Goal: Book appointment/travel/reservation

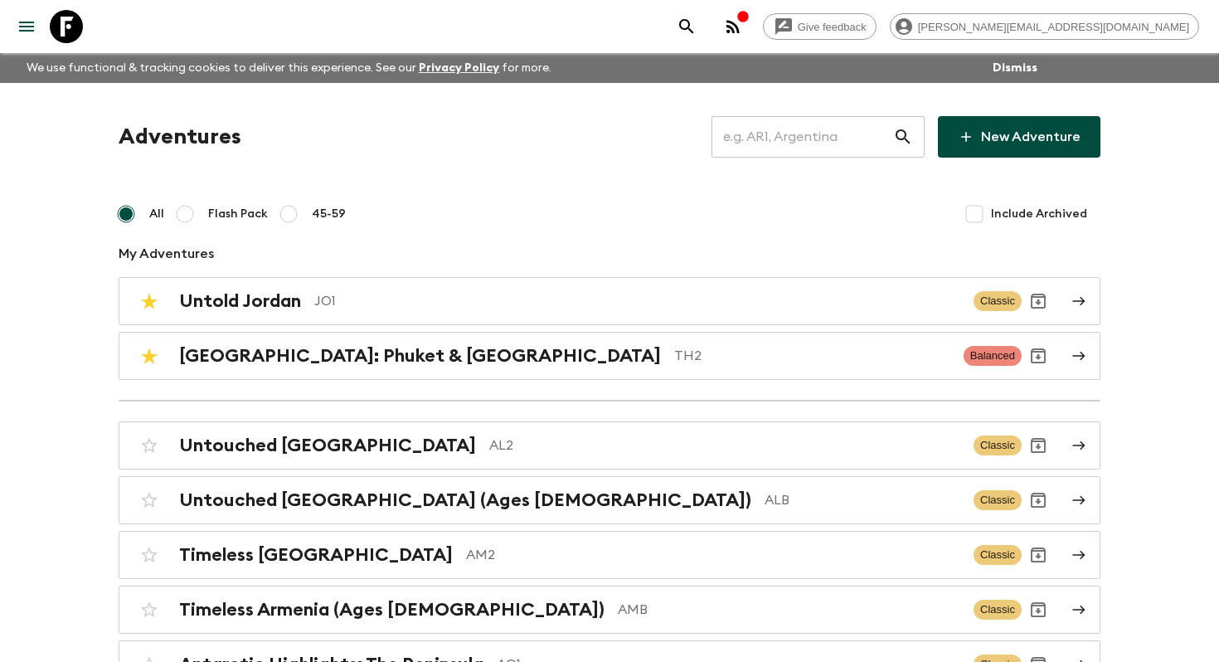
scroll to position [6515, 0]
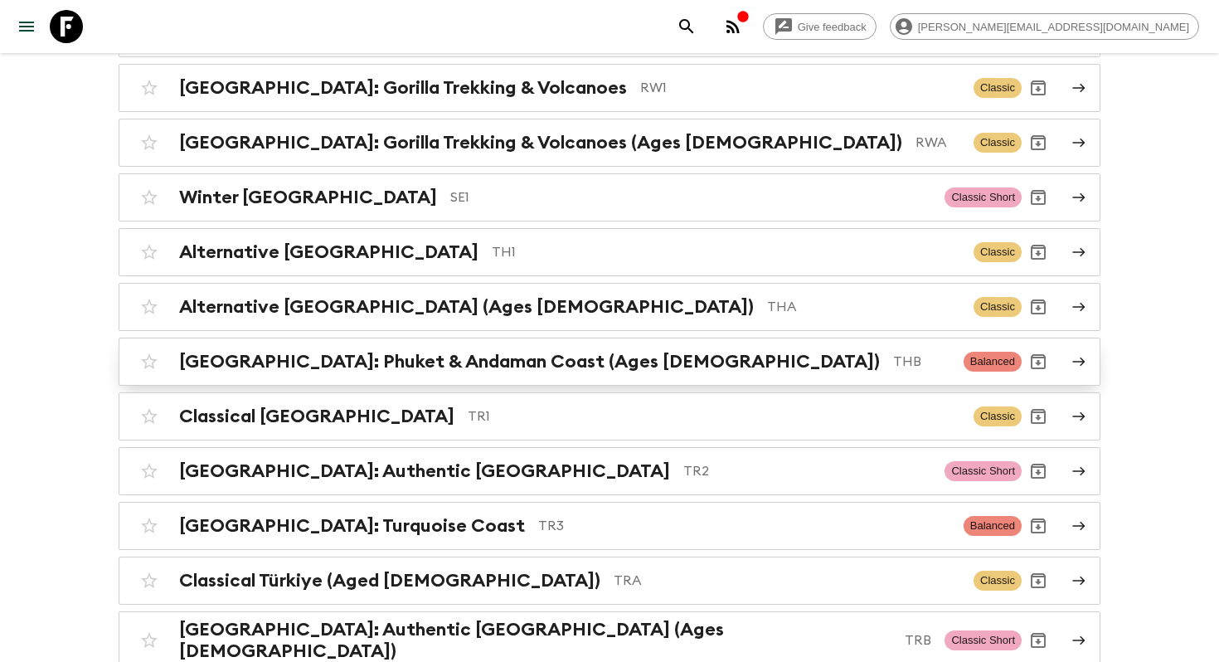
click at [487, 351] on h2 "Thailand: Phuket & Andaman Coast (Ages 45-59)" at bounding box center [529, 362] width 701 height 22
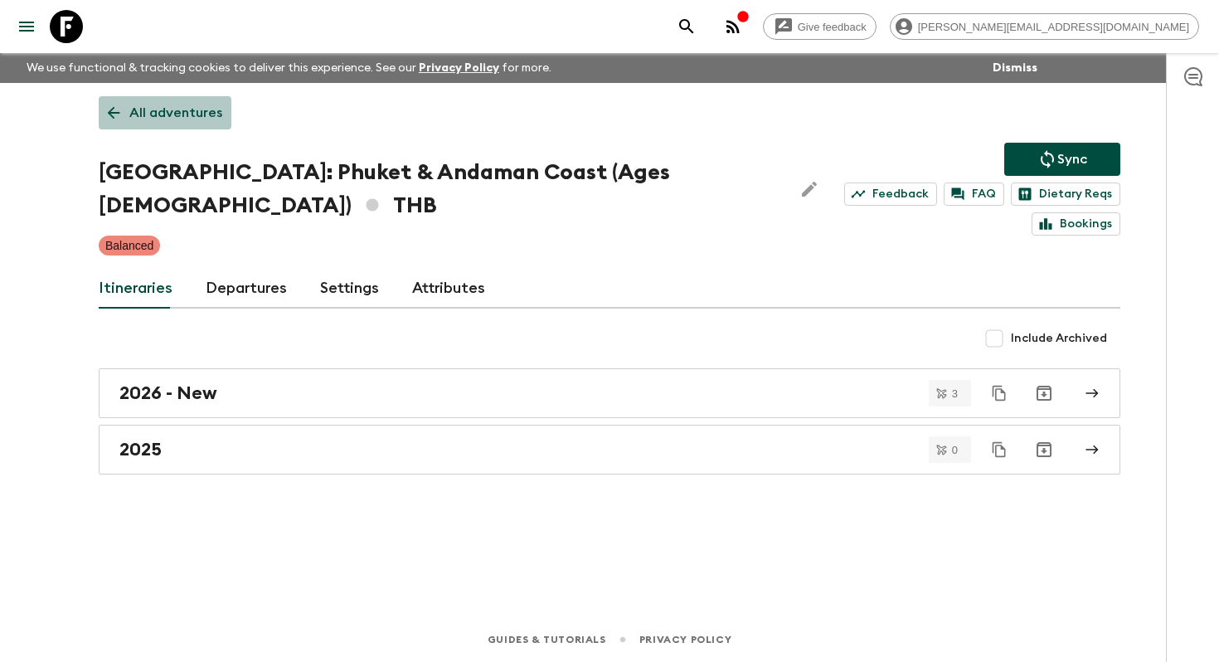
click at [199, 118] on p "All adventures" at bounding box center [175, 113] width 93 height 20
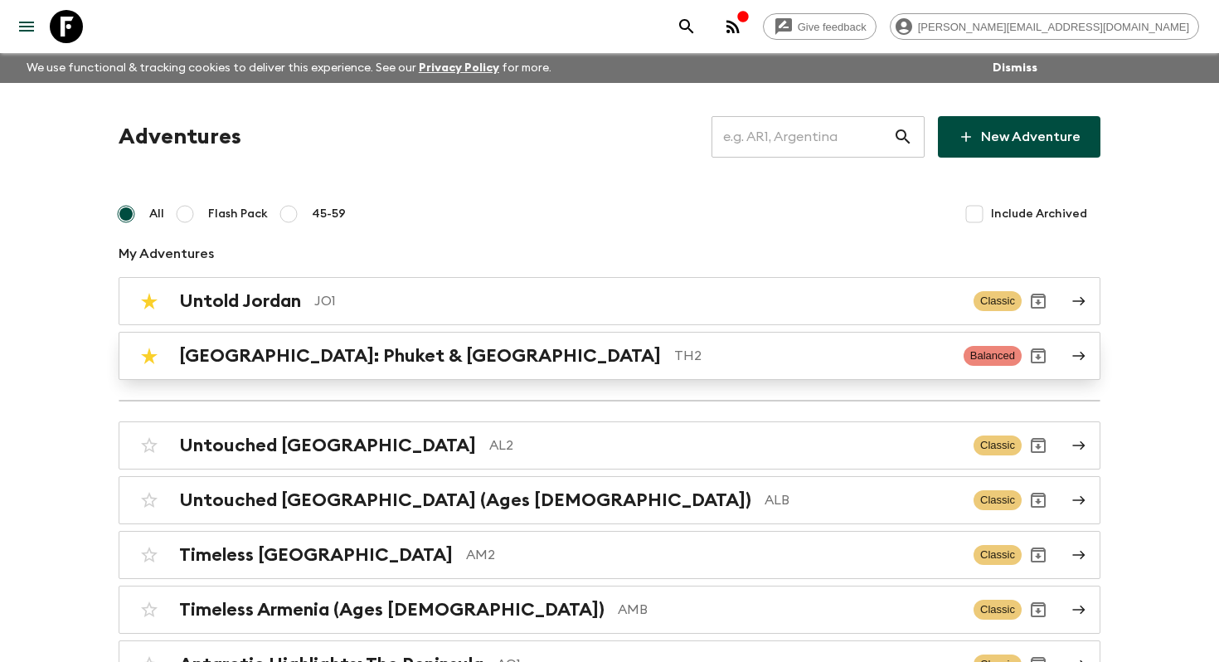
click at [340, 349] on h2 "Thailand: Phuket & Andaman Coast" at bounding box center [420, 356] width 482 height 22
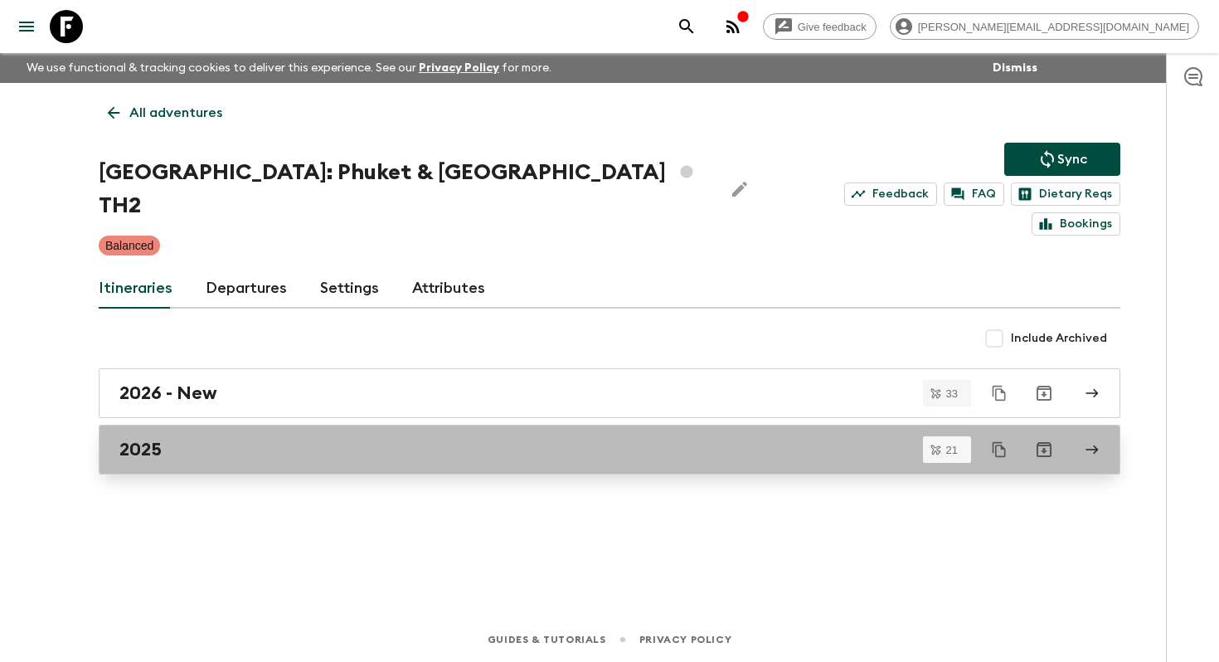
click at [211, 439] on div "2025" at bounding box center [593, 450] width 948 height 22
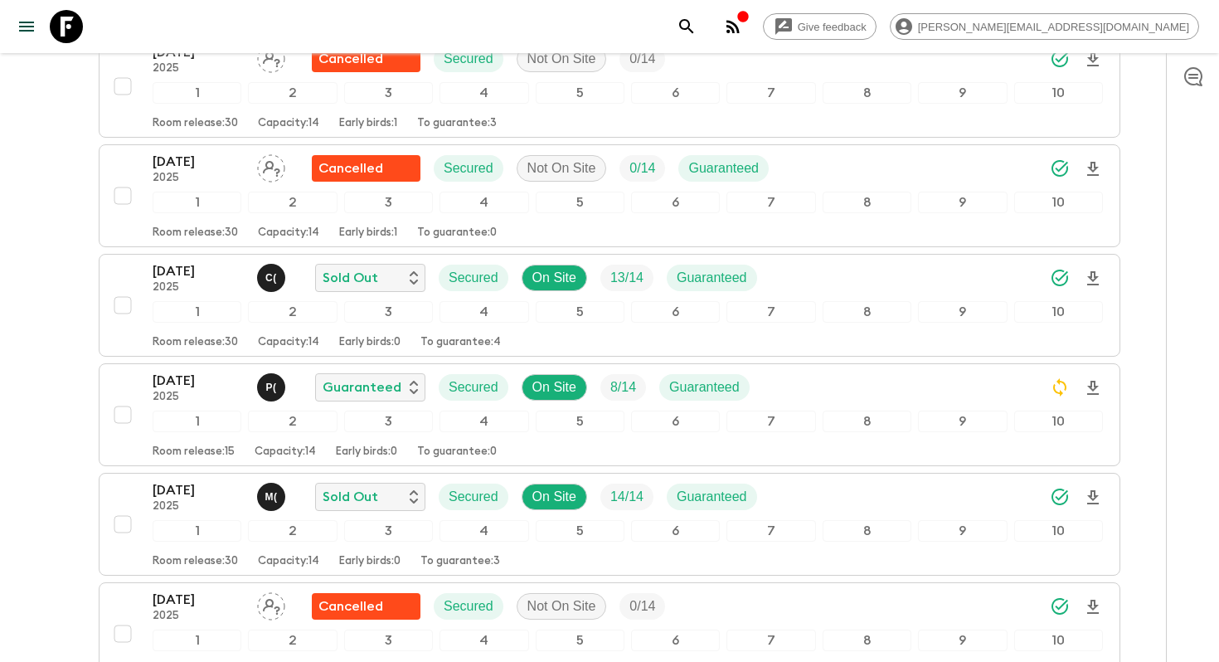
scroll to position [679, 0]
click at [61, 17] on icon at bounding box center [66, 26] width 33 height 33
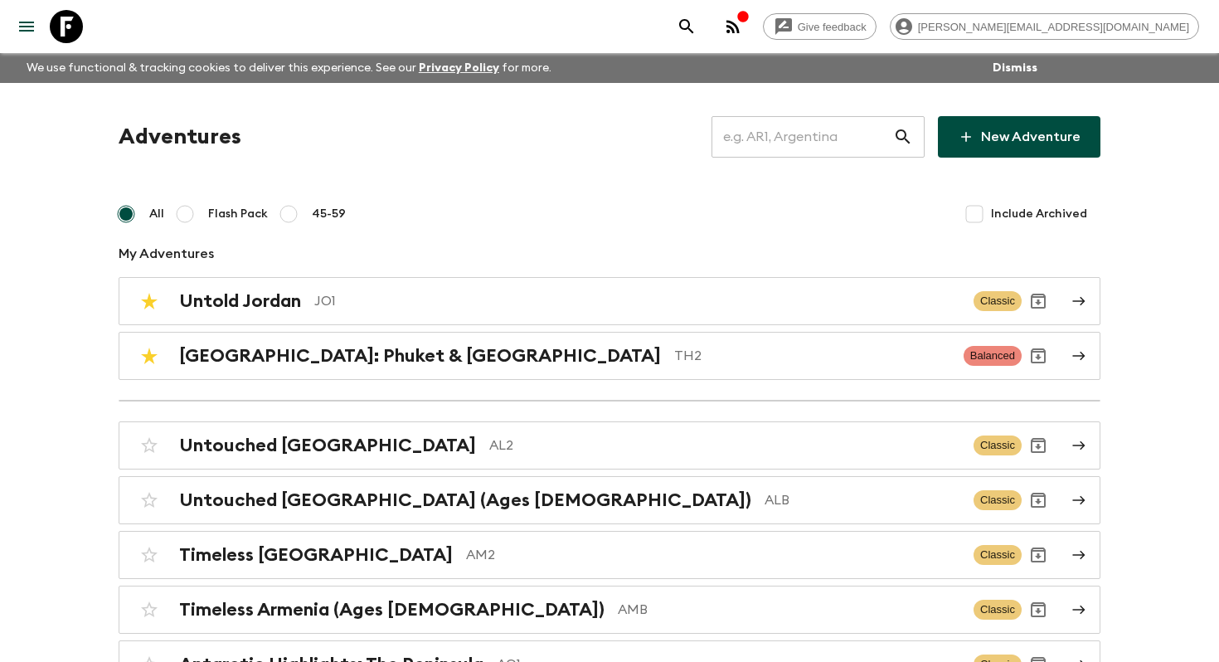
scroll to position [4600, 0]
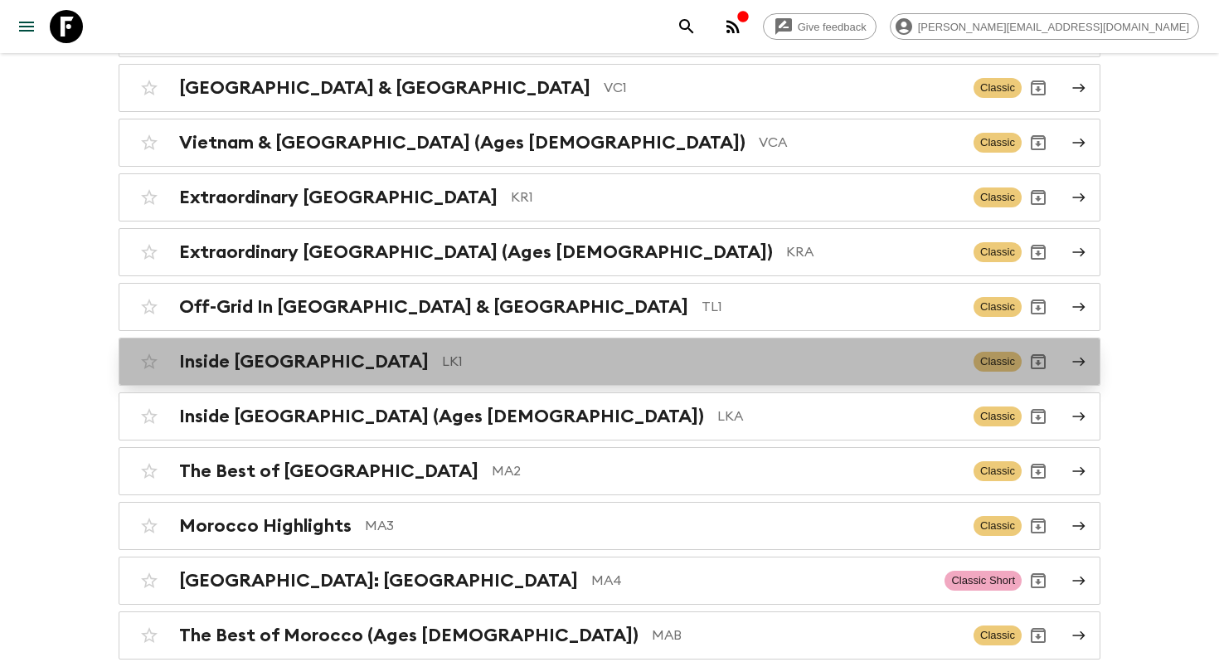
click at [220, 351] on h2 "Inside Sri Lanka" at bounding box center [304, 362] width 250 height 22
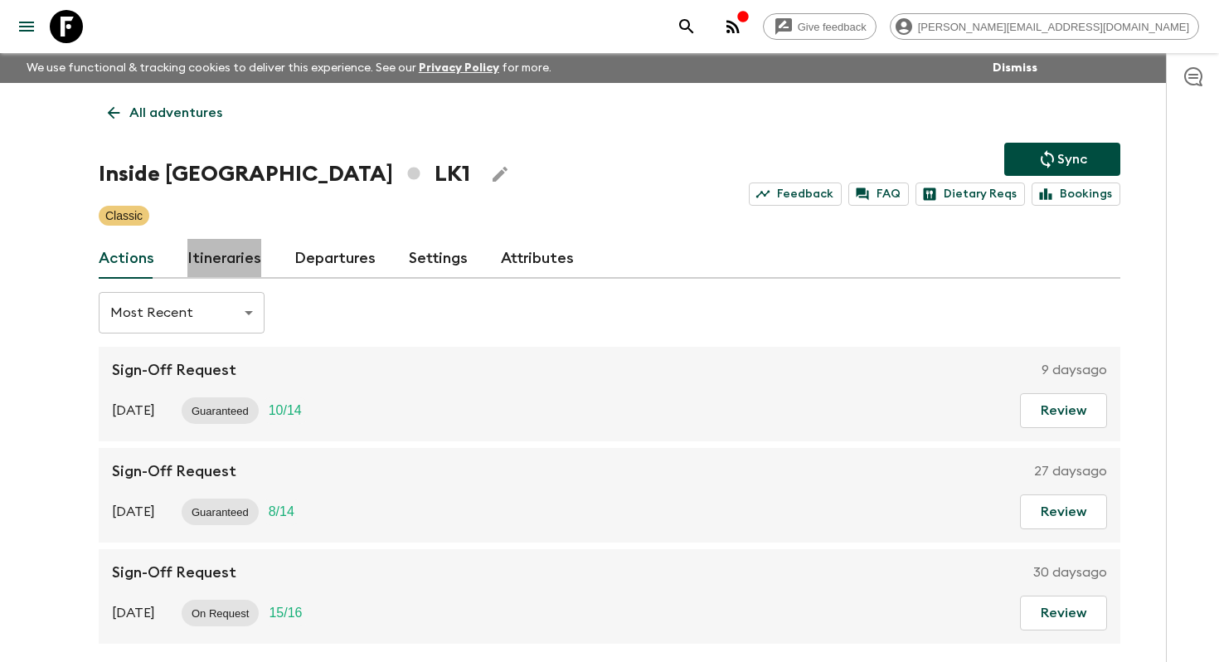
click at [239, 270] on link "Itineraries" at bounding box center [224, 259] width 74 height 40
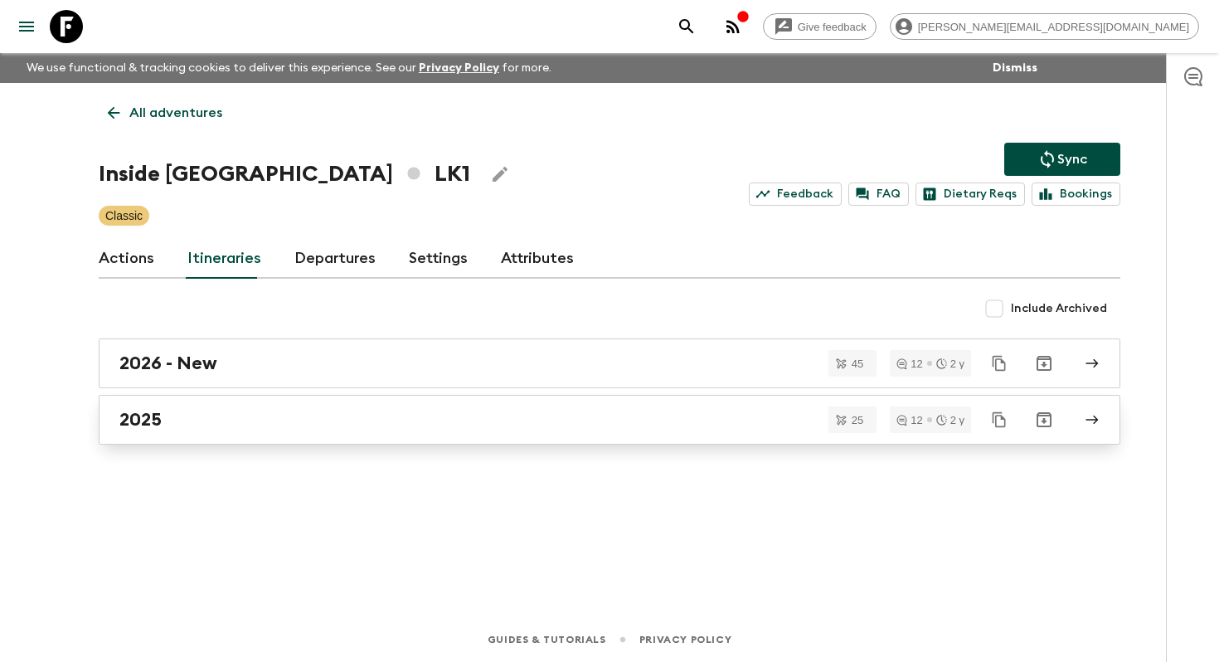
click at [176, 422] on div "2025" at bounding box center [593, 420] width 948 height 22
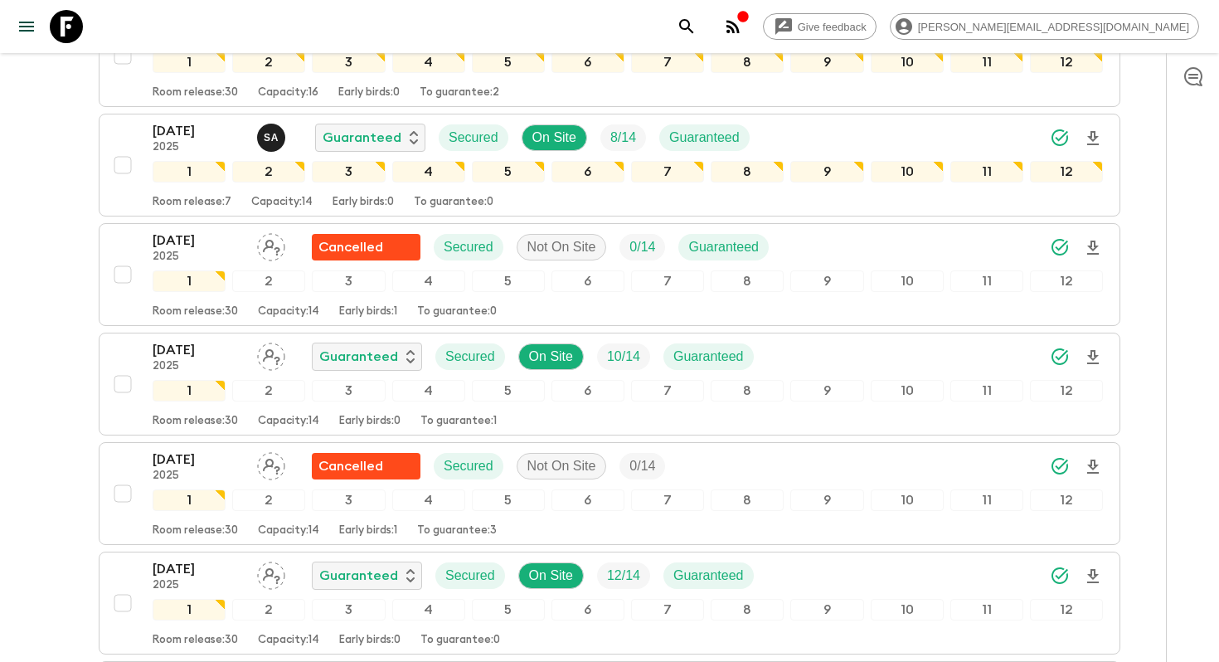
scroll to position [1464, 0]
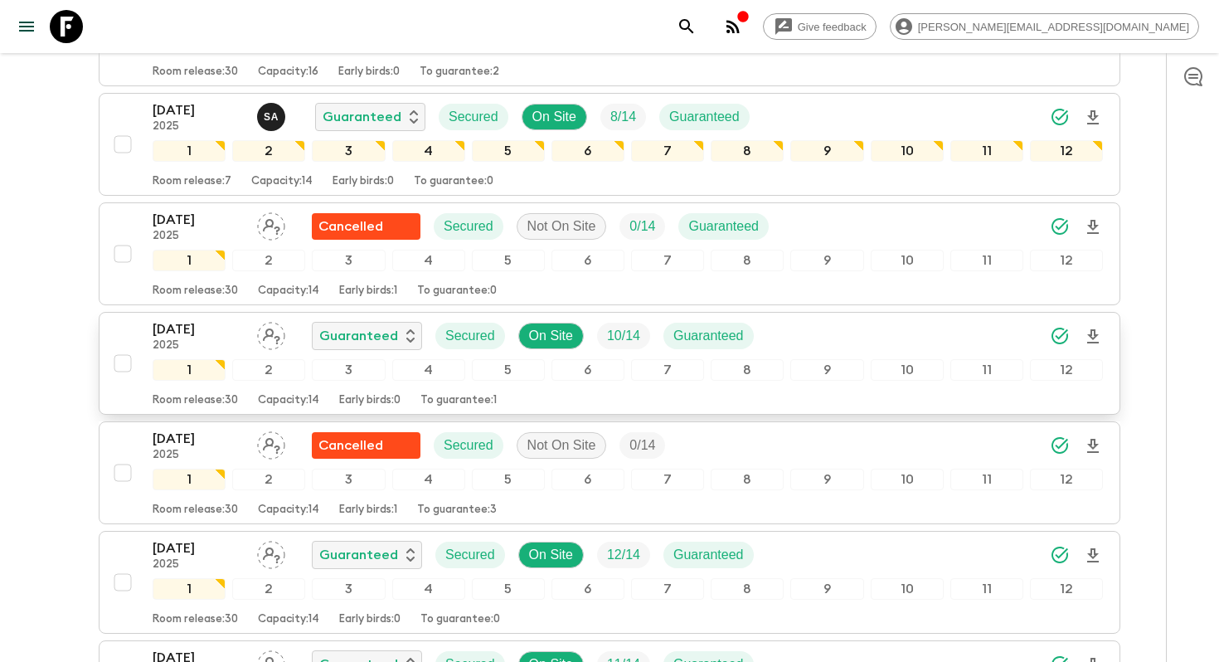
click at [189, 334] on p "05 Nov 2025" at bounding box center [198, 329] width 91 height 20
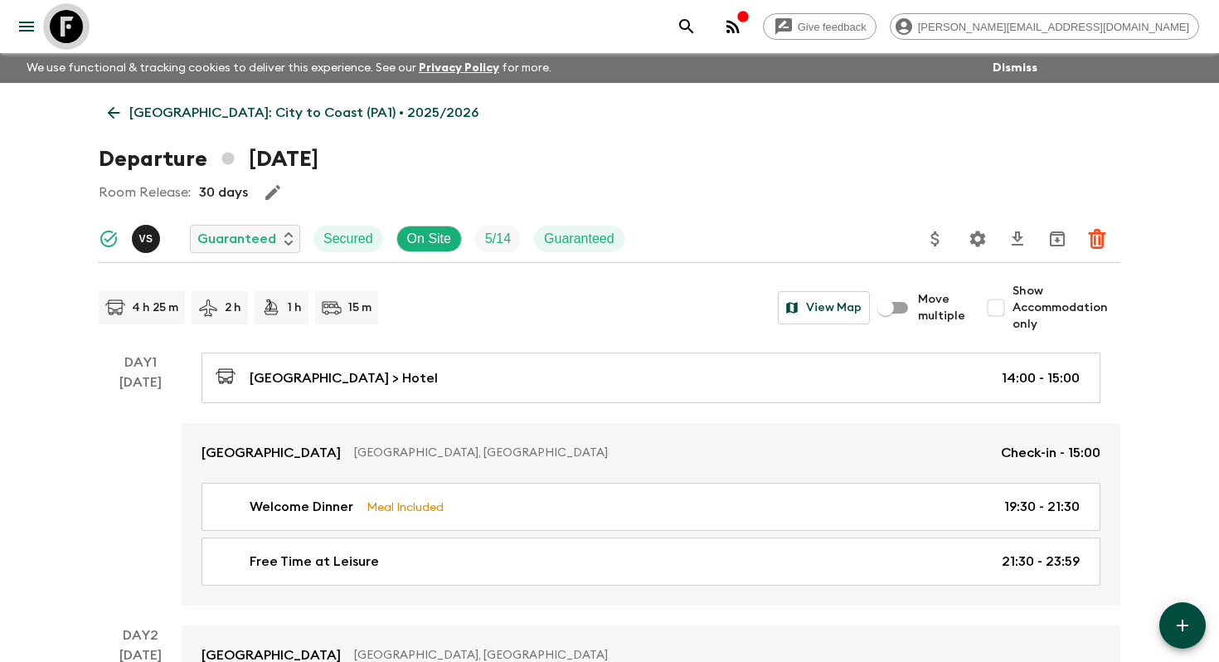
click at [74, 27] on icon at bounding box center [66, 26] width 33 height 33
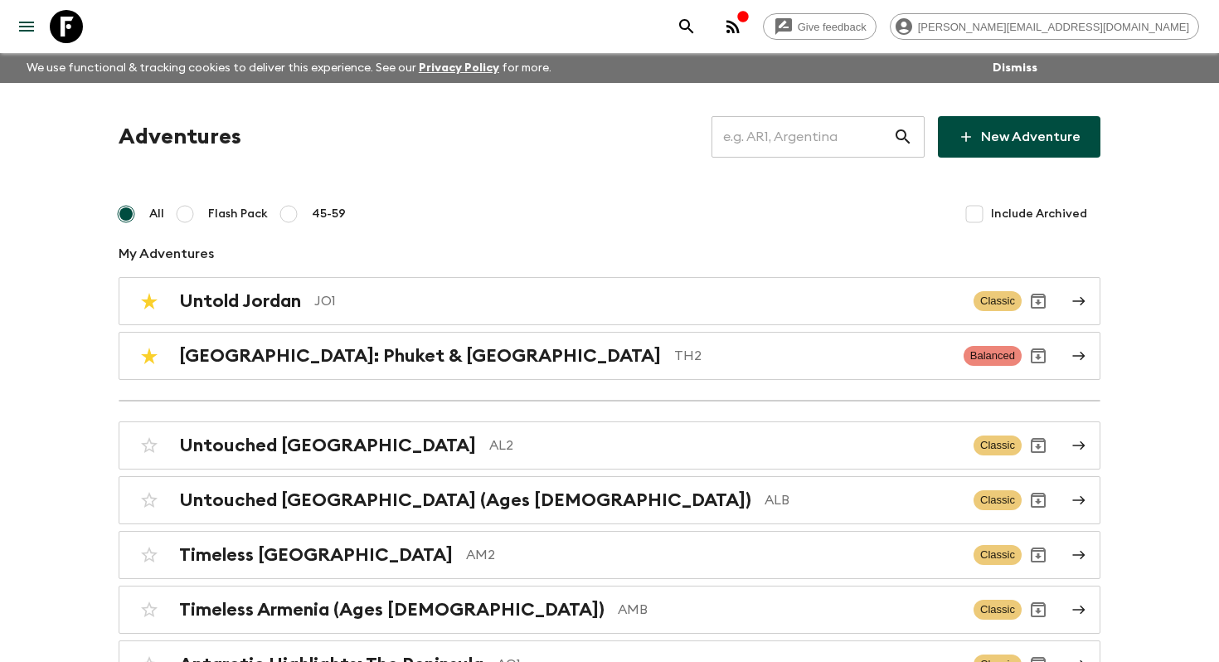
scroll to position [7391, 0]
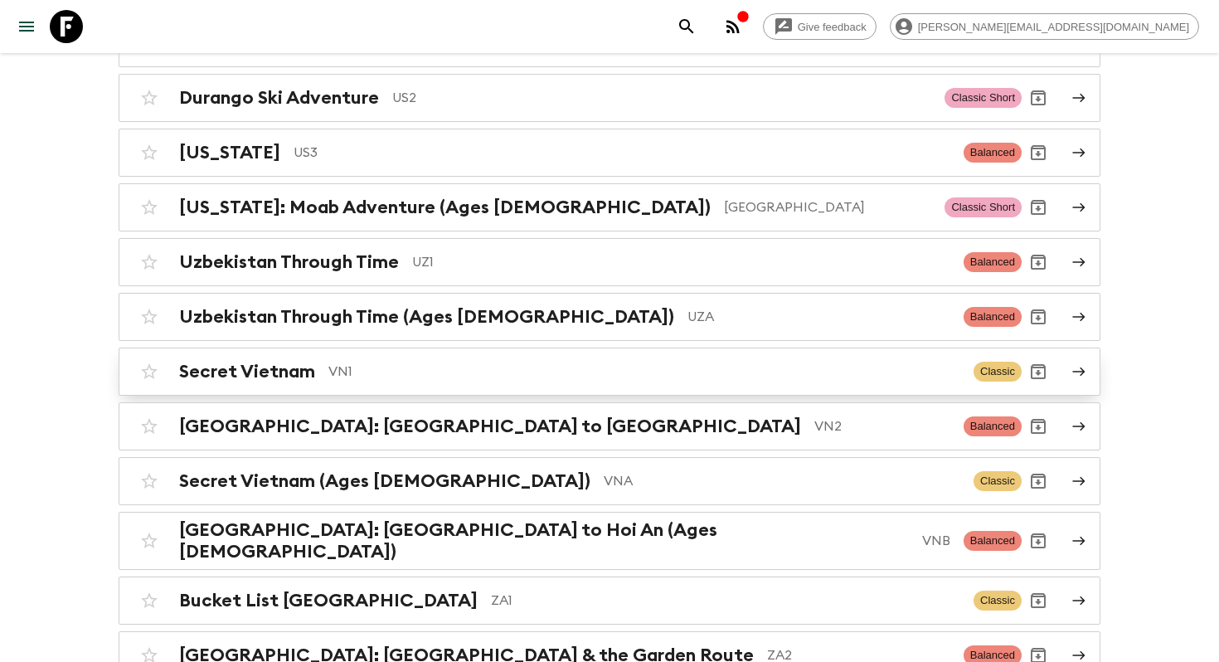
click at [304, 361] on h2 "Secret Vietnam" at bounding box center [247, 372] width 136 height 22
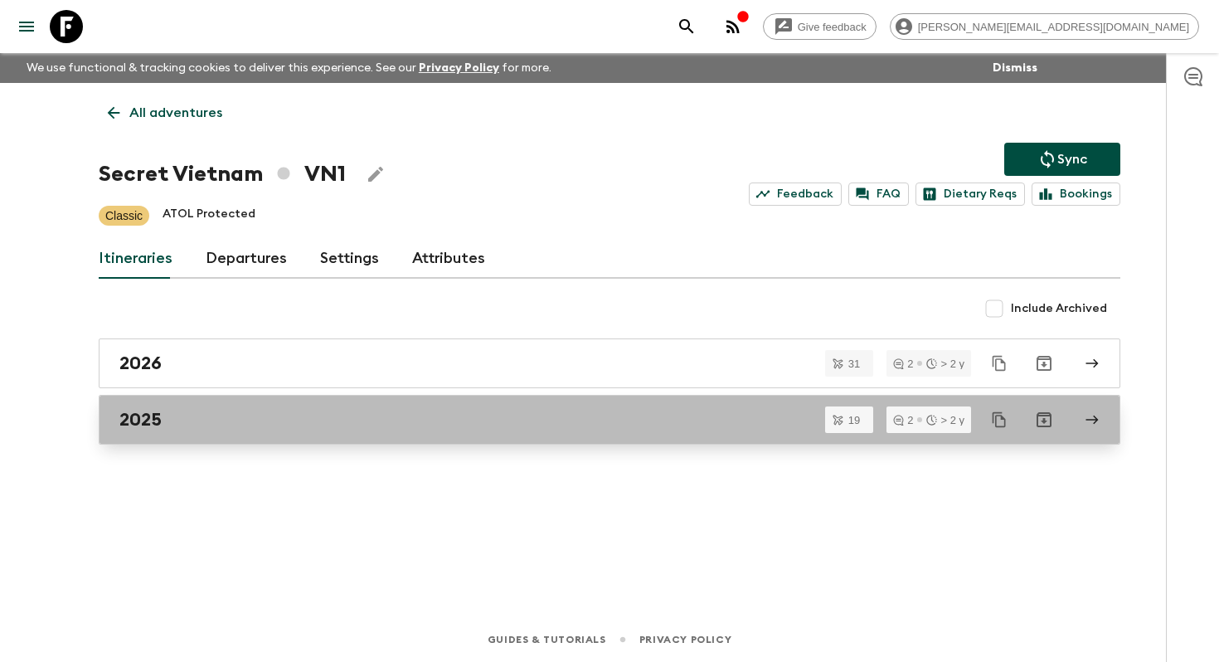
click at [249, 424] on div "2025" at bounding box center [593, 420] width 948 height 22
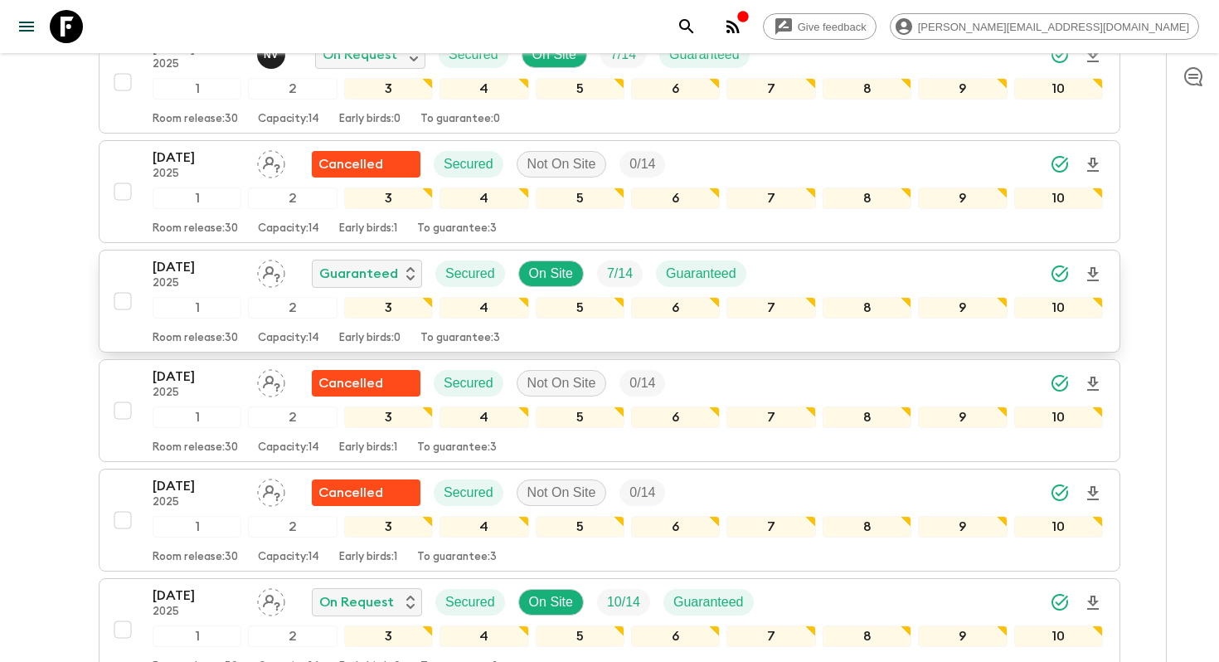
scroll to position [1082, 0]
